Goal: Task Accomplishment & Management: Use online tool/utility

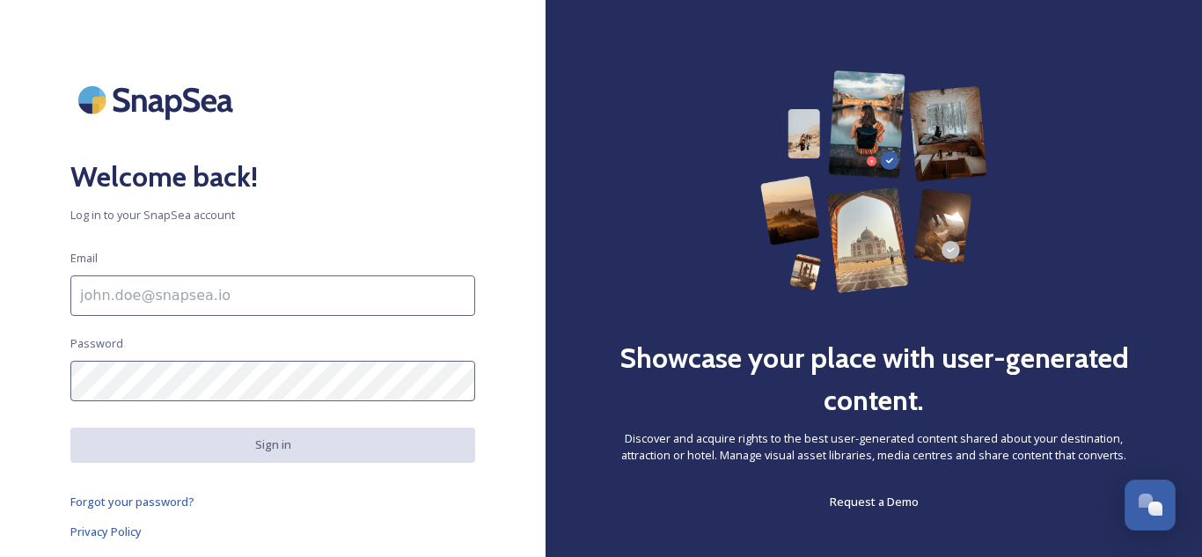
click at [362, 297] on input at bounding box center [272, 295] width 405 height 40
paste input "[PERSON_NAME][EMAIL_ADDRESS][DOMAIN_NAME]"
type input "[PERSON_NAME][EMAIL_ADDRESS][DOMAIN_NAME]"
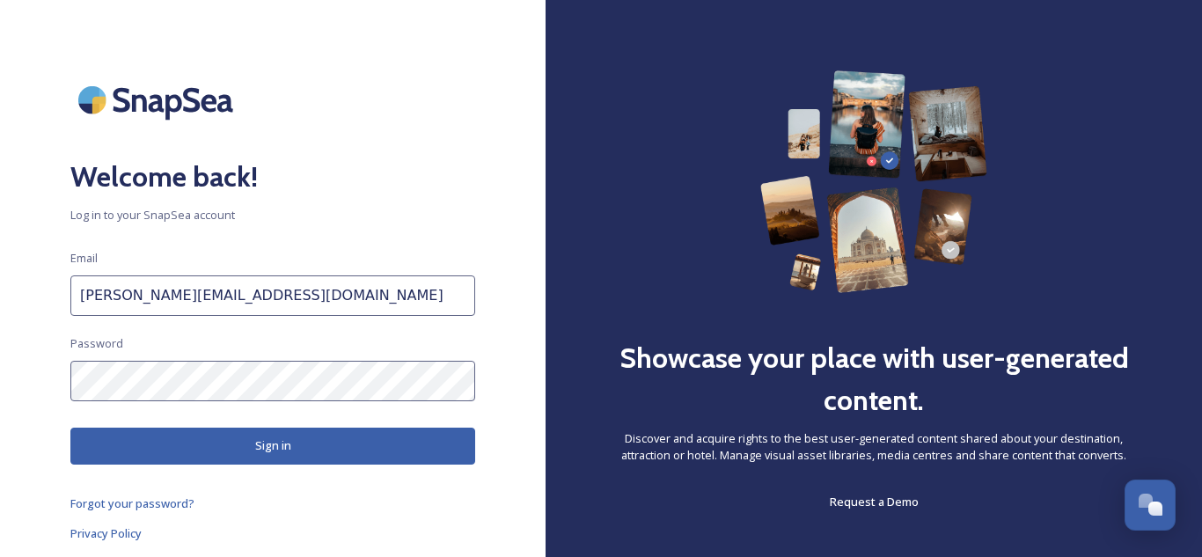
click at [369, 444] on button "Sign in" at bounding box center [272, 446] width 405 height 36
click at [360, 305] on input "[PERSON_NAME][EMAIL_ADDRESS][DOMAIN_NAME]" at bounding box center [272, 295] width 405 height 40
click at [356, 435] on button "Sign in" at bounding box center [272, 446] width 405 height 36
